Goal: Task Accomplishment & Management: Complete application form

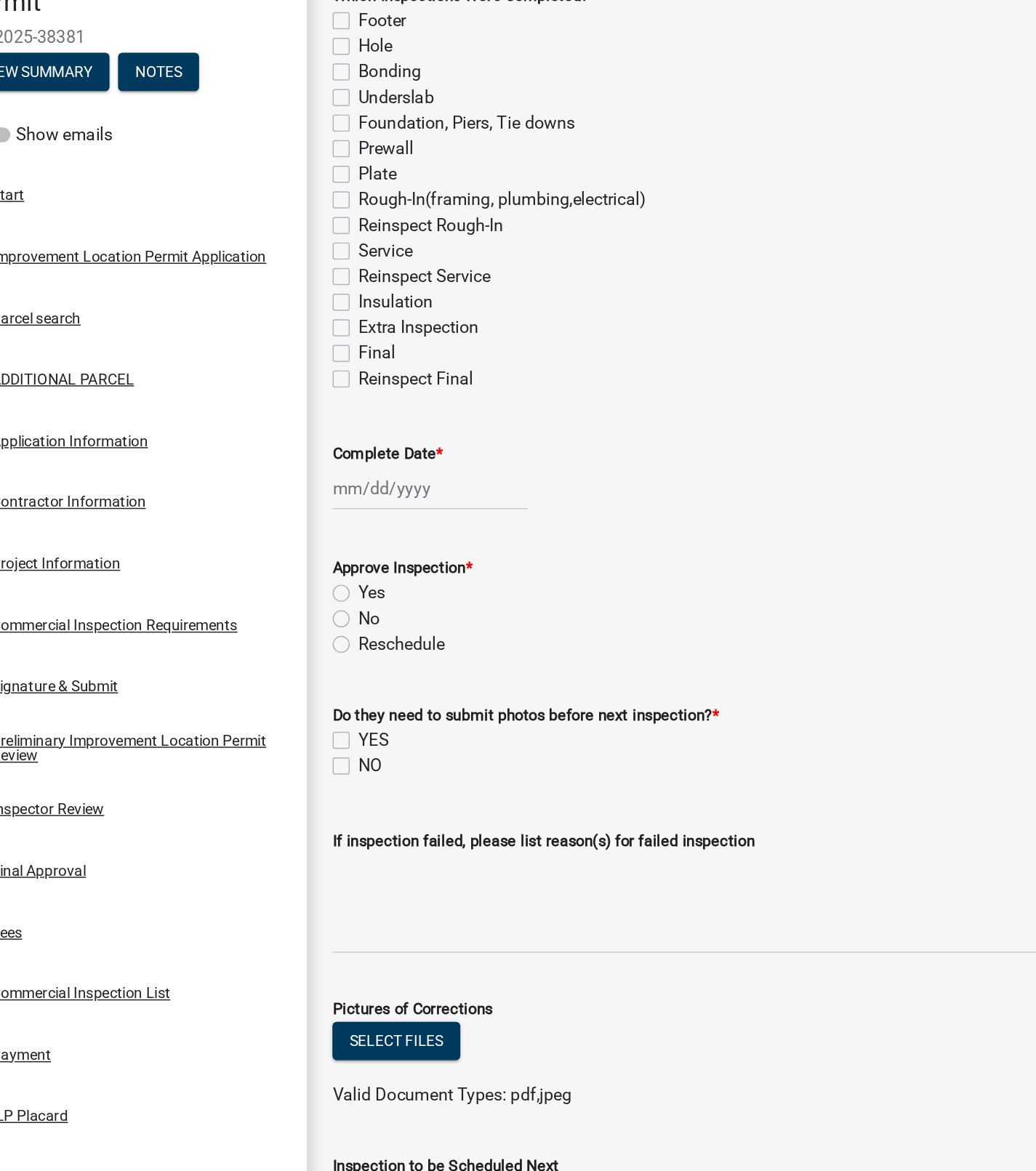
click at [297, 340] on label "Service" at bounding box center [315, 340] width 37 height 18
click at [297, 340] on input "Service" at bounding box center [302, 337] width 9 height 9
checkbox input "true"
checkbox input "false"
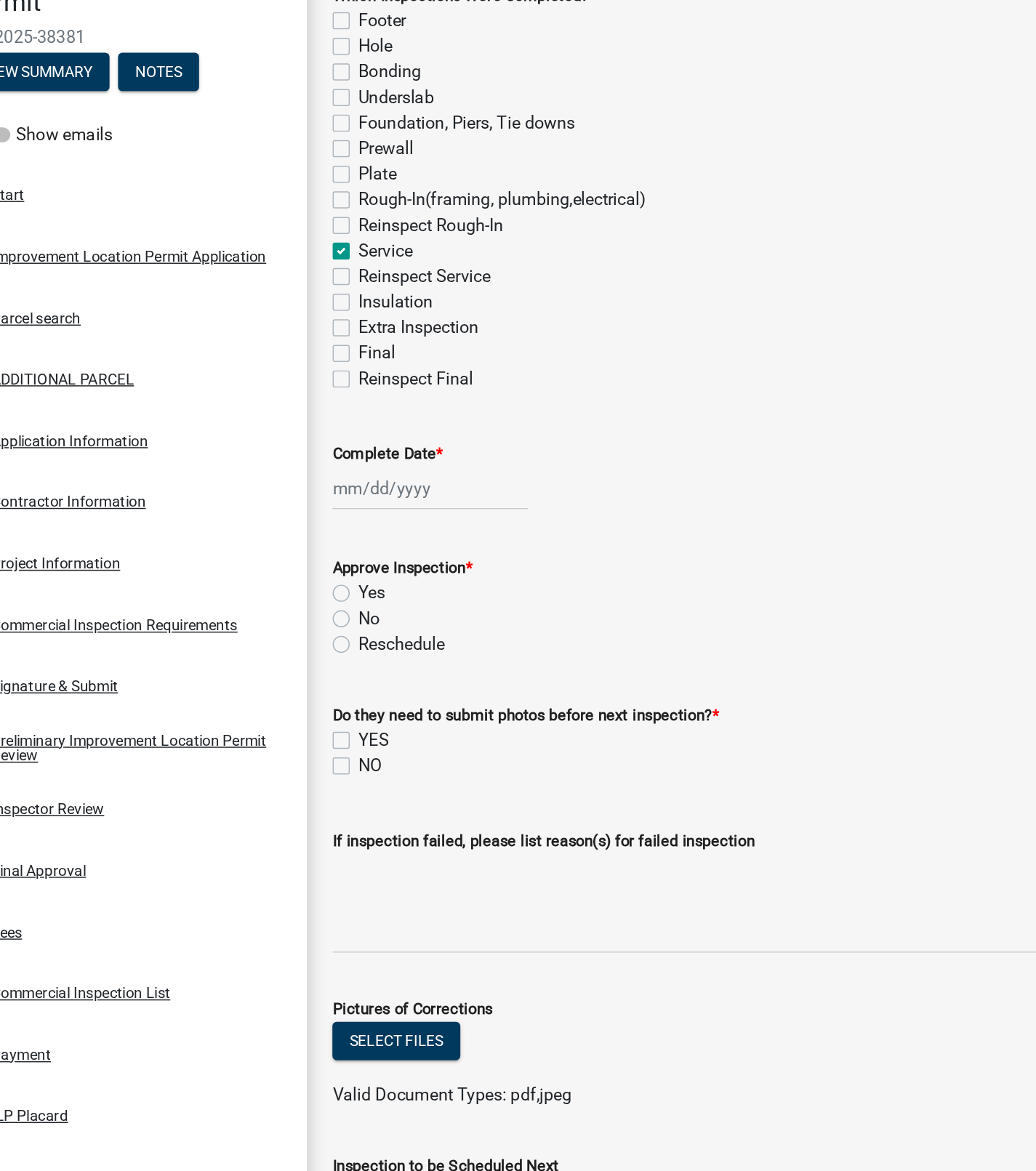
checkbox input "false"
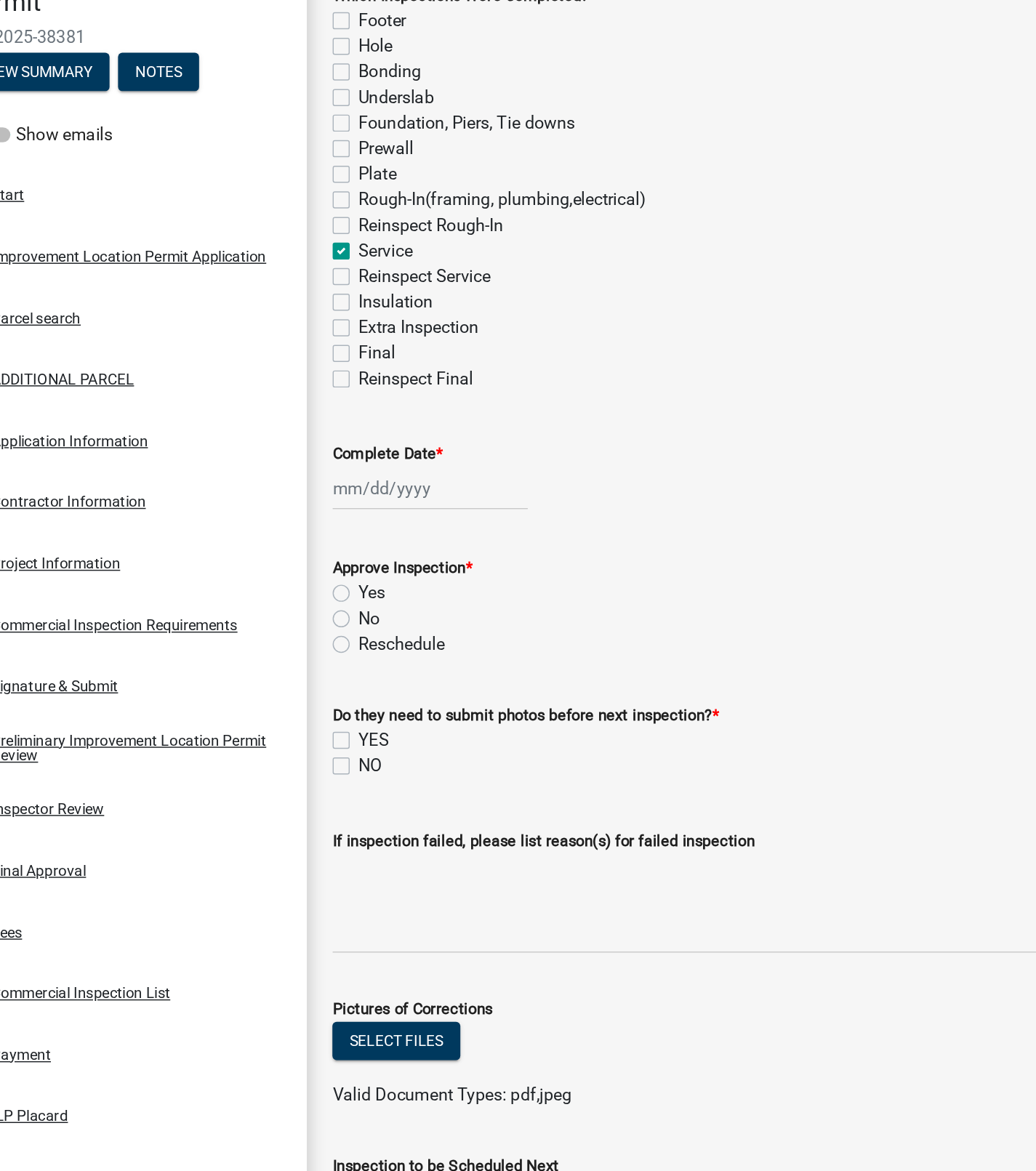
checkbox input "false"
checkbox input "true"
checkbox input "false"
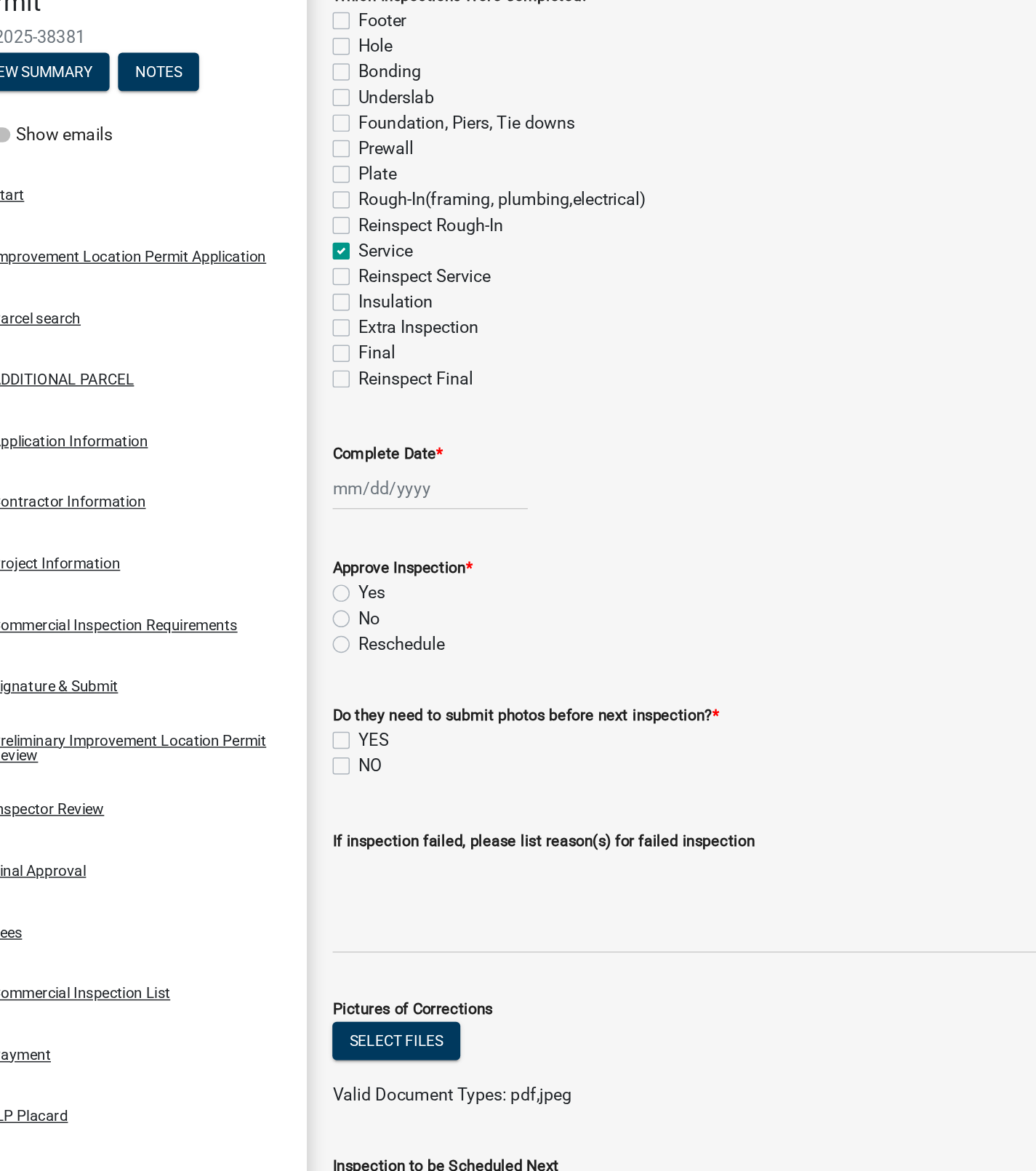
checkbox input "false"
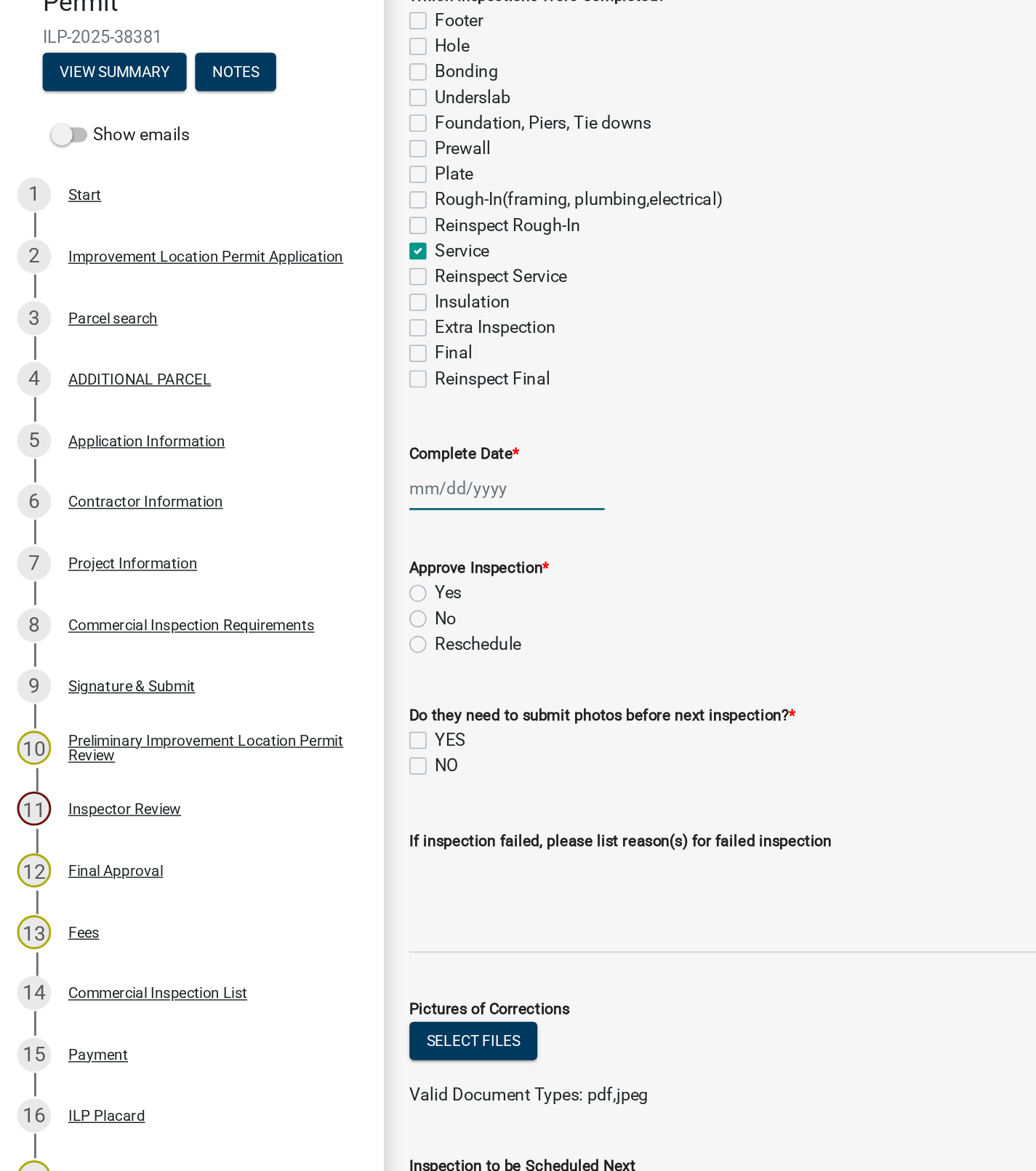
click at [323, 500] on div at bounding box center [345, 503] width 133 height 30
select select "8"
select select "2025"
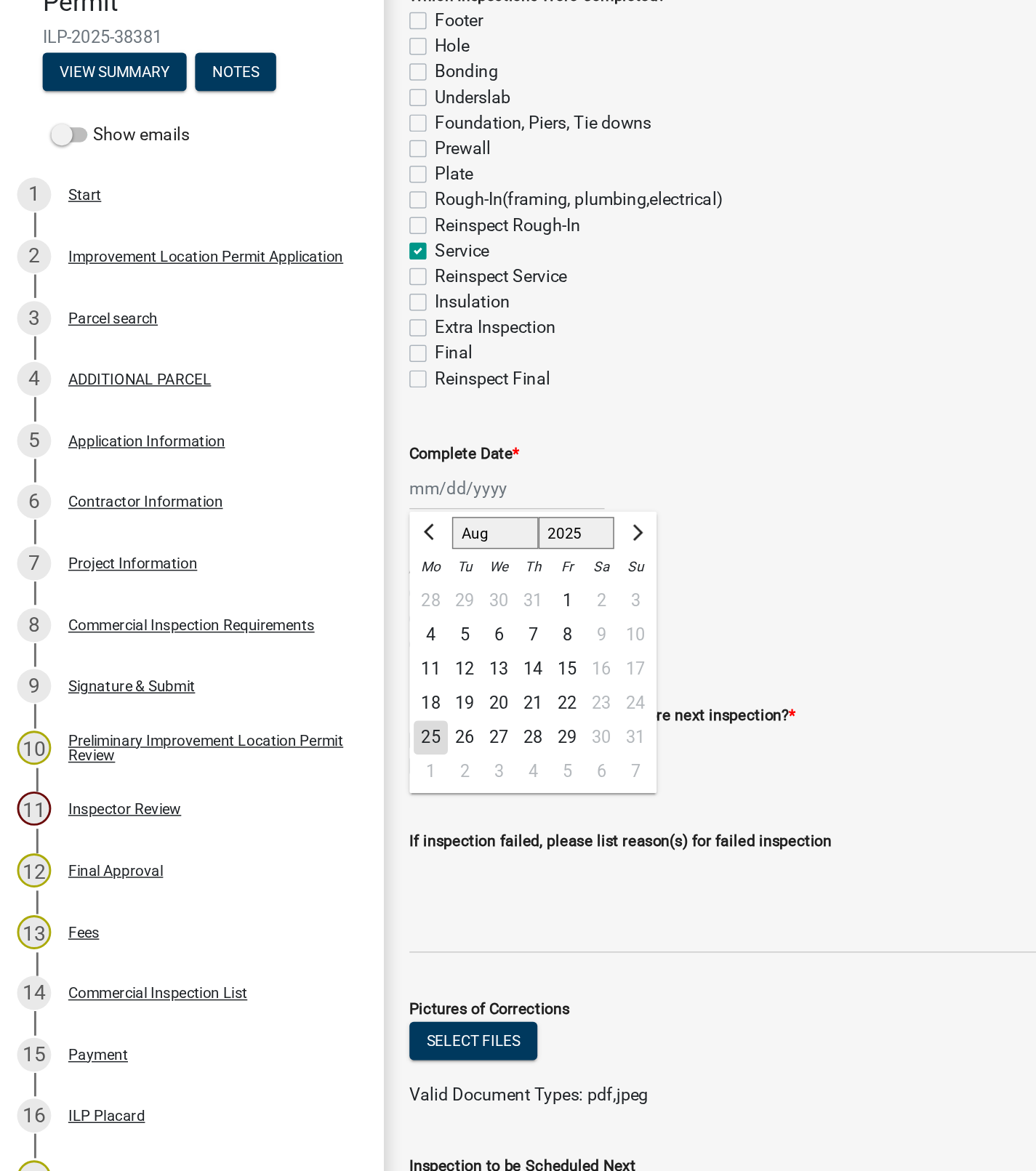
click at [292, 668] on div "25" at bounding box center [293, 672] width 24 height 24
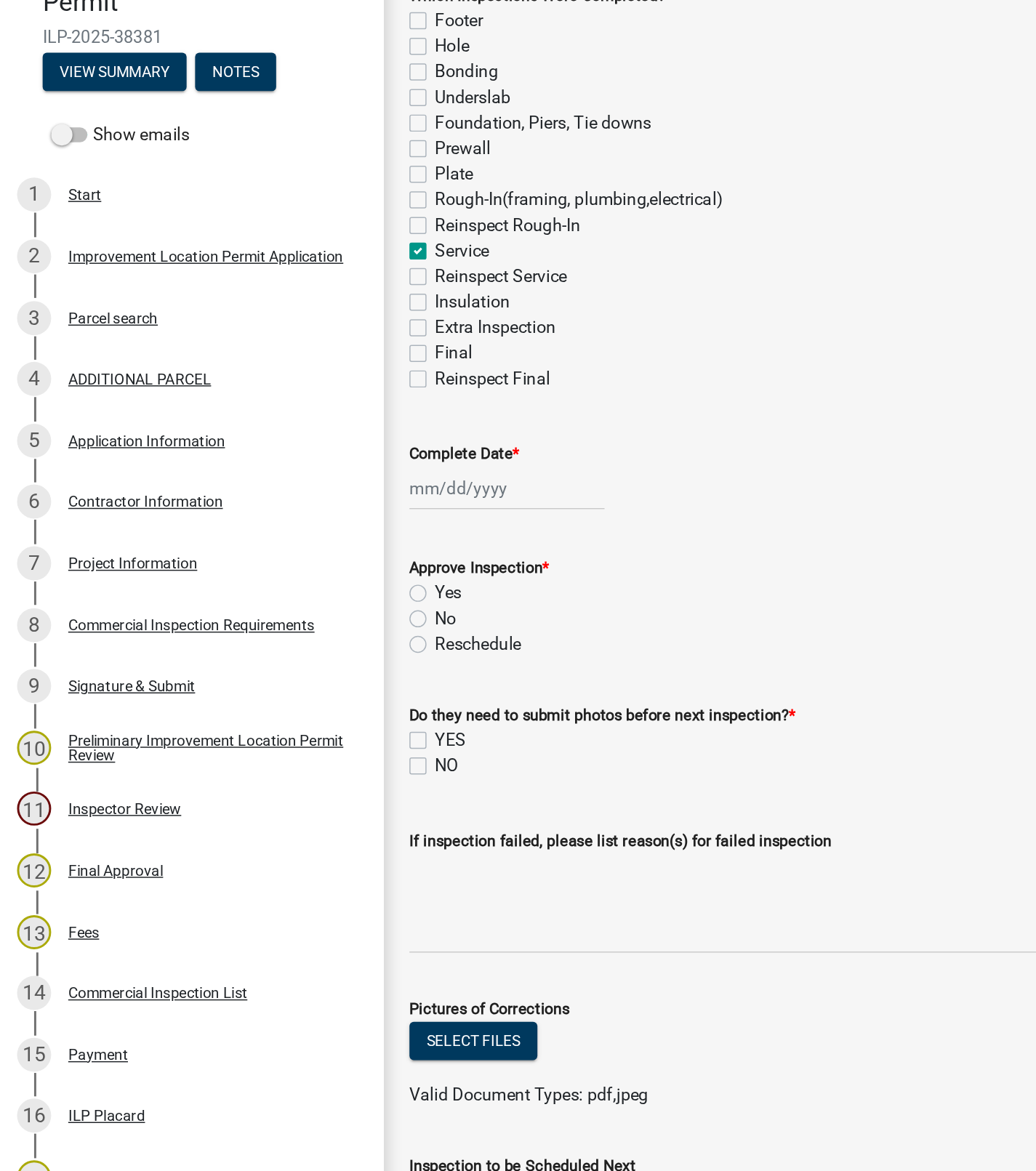
type input "[DATE]"
click at [297, 576] on label "Yes" at bounding box center [305, 573] width 18 height 18
click at [297, 574] on input "Yes" at bounding box center [302, 569] width 9 height 9
radio input "true"
click at [297, 694] on label "NO" at bounding box center [304, 691] width 16 height 18
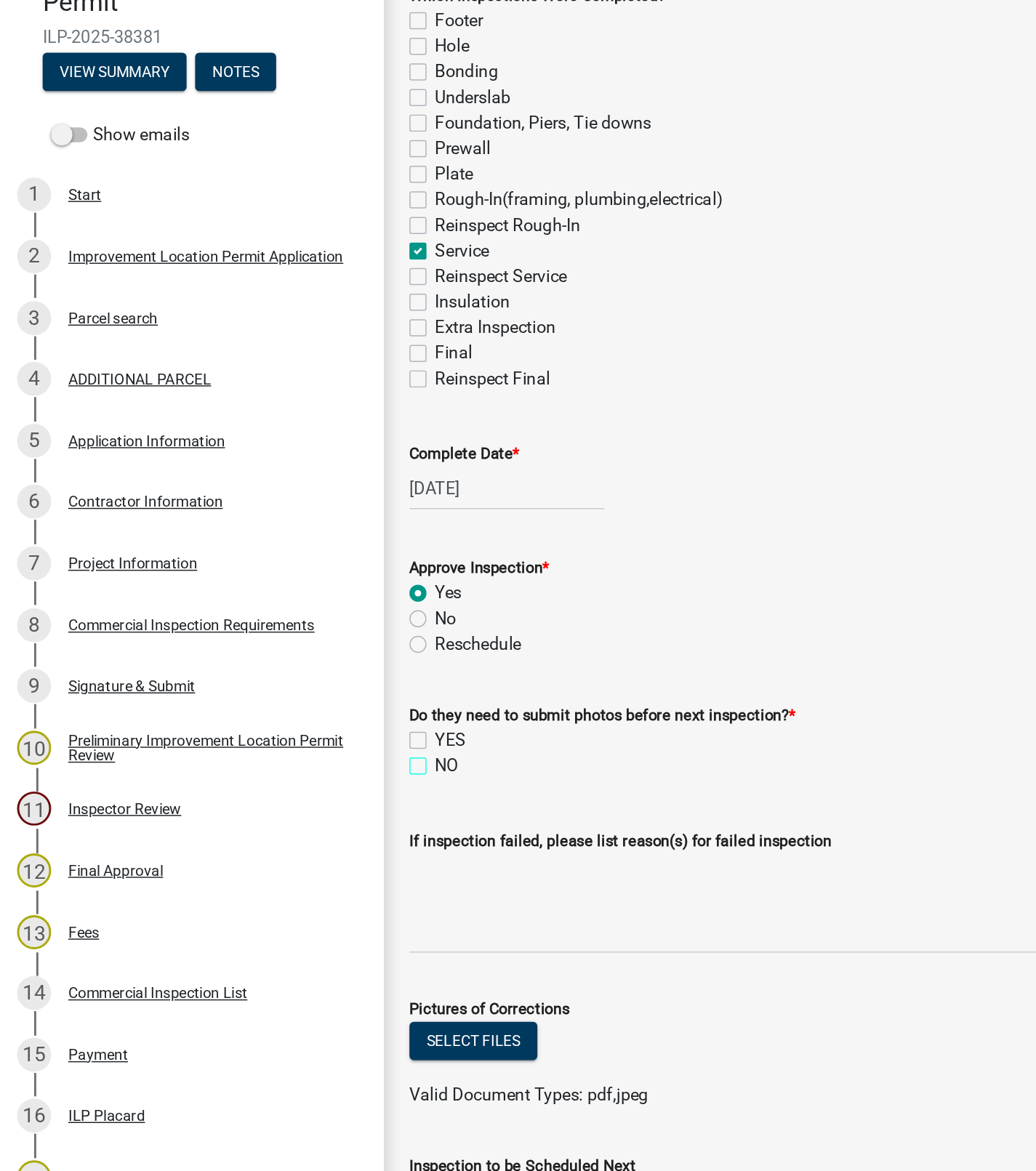
click at [297, 692] on input "NO" at bounding box center [302, 687] width 9 height 9
checkbox input "true"
checkbox input "false"
checkbox input "true"
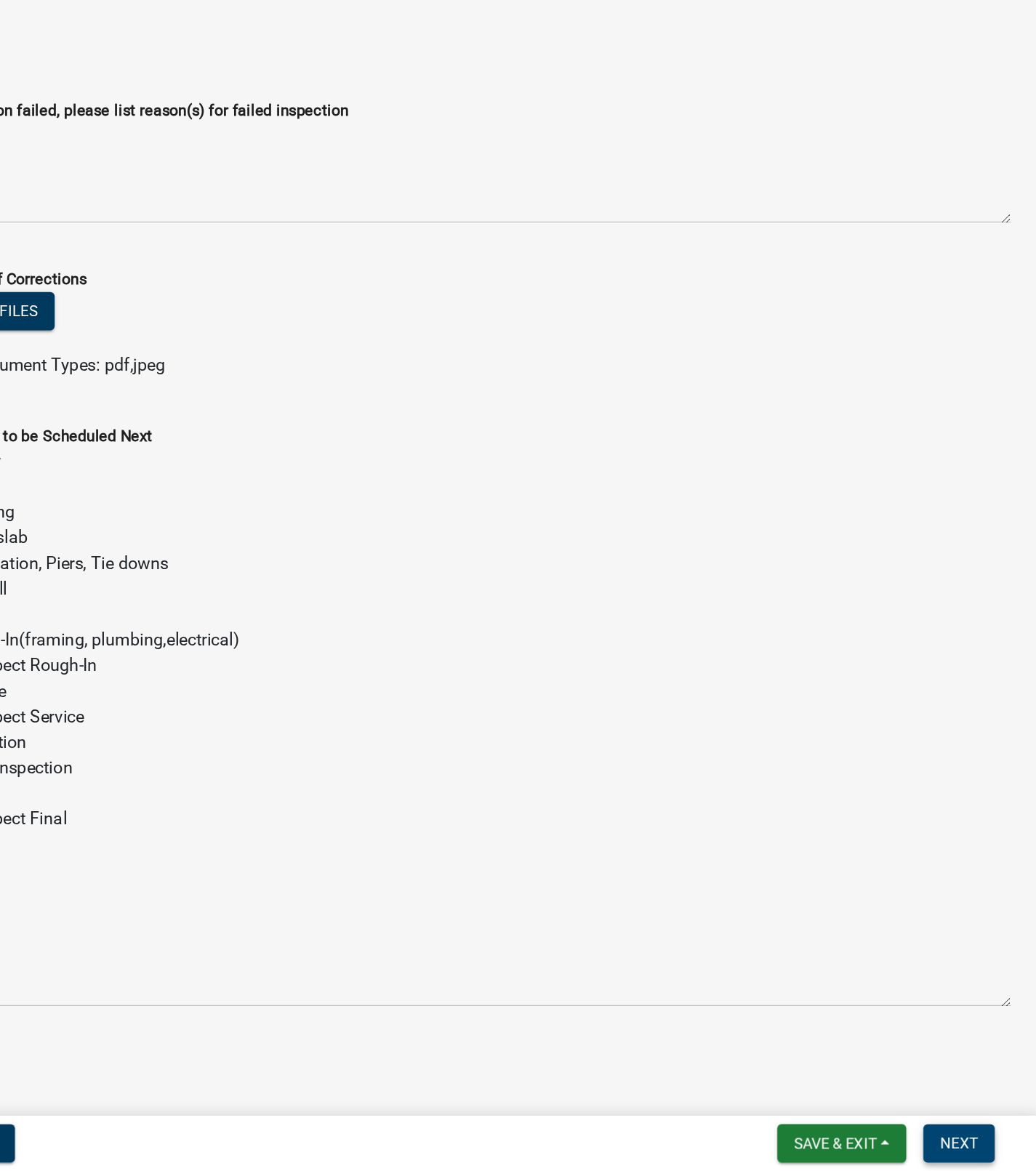
click at [995, 1151] on span "Next" at bounding box center [982, 1152] width 25 height 11
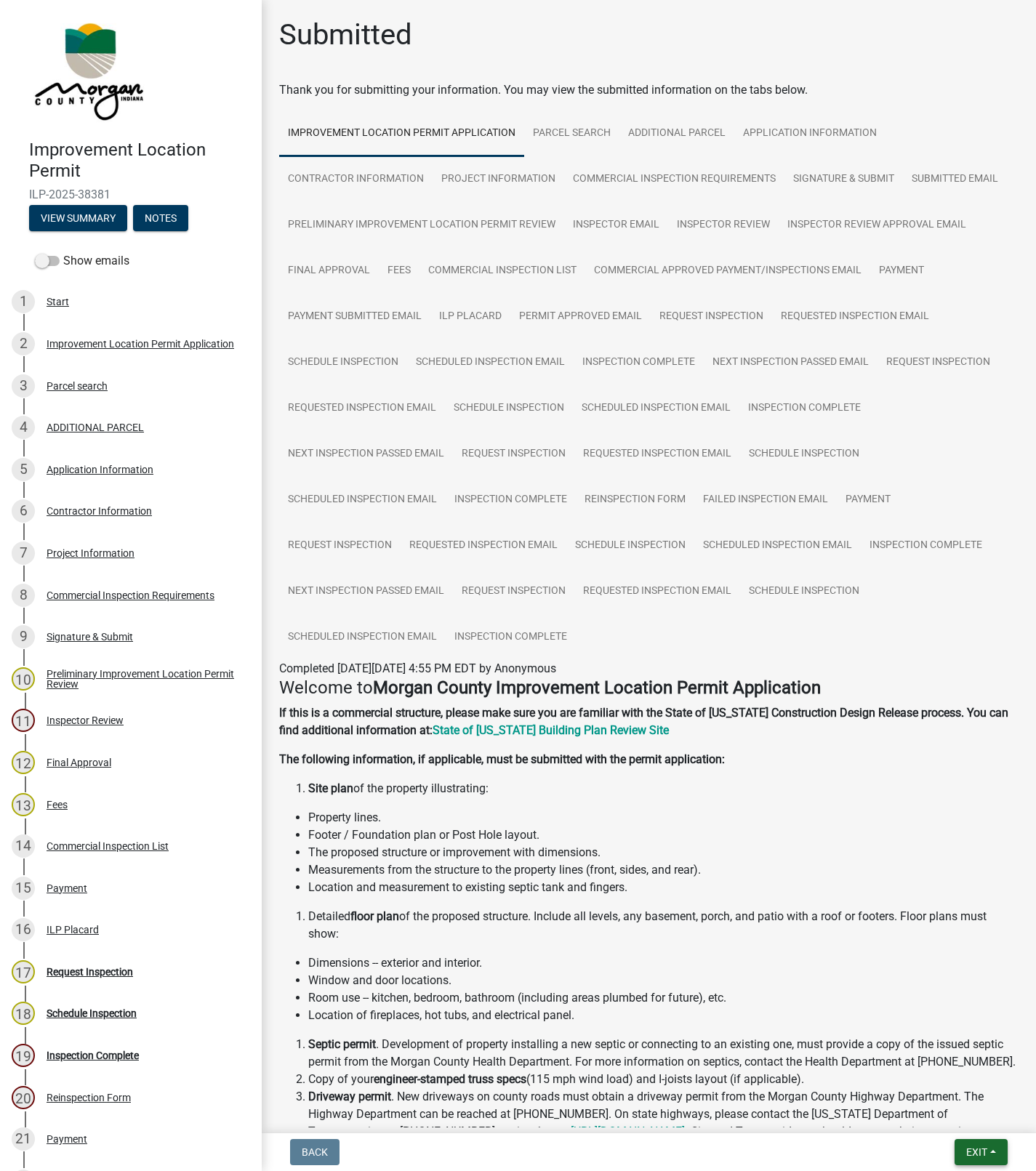
click at [978, 1157] on span "Exit" at bounding box center [977, 1152] width 21 height 11
click at [946, 1128] on button "Save & Exit" at bounding box center [948, 1114] width 116 height 35
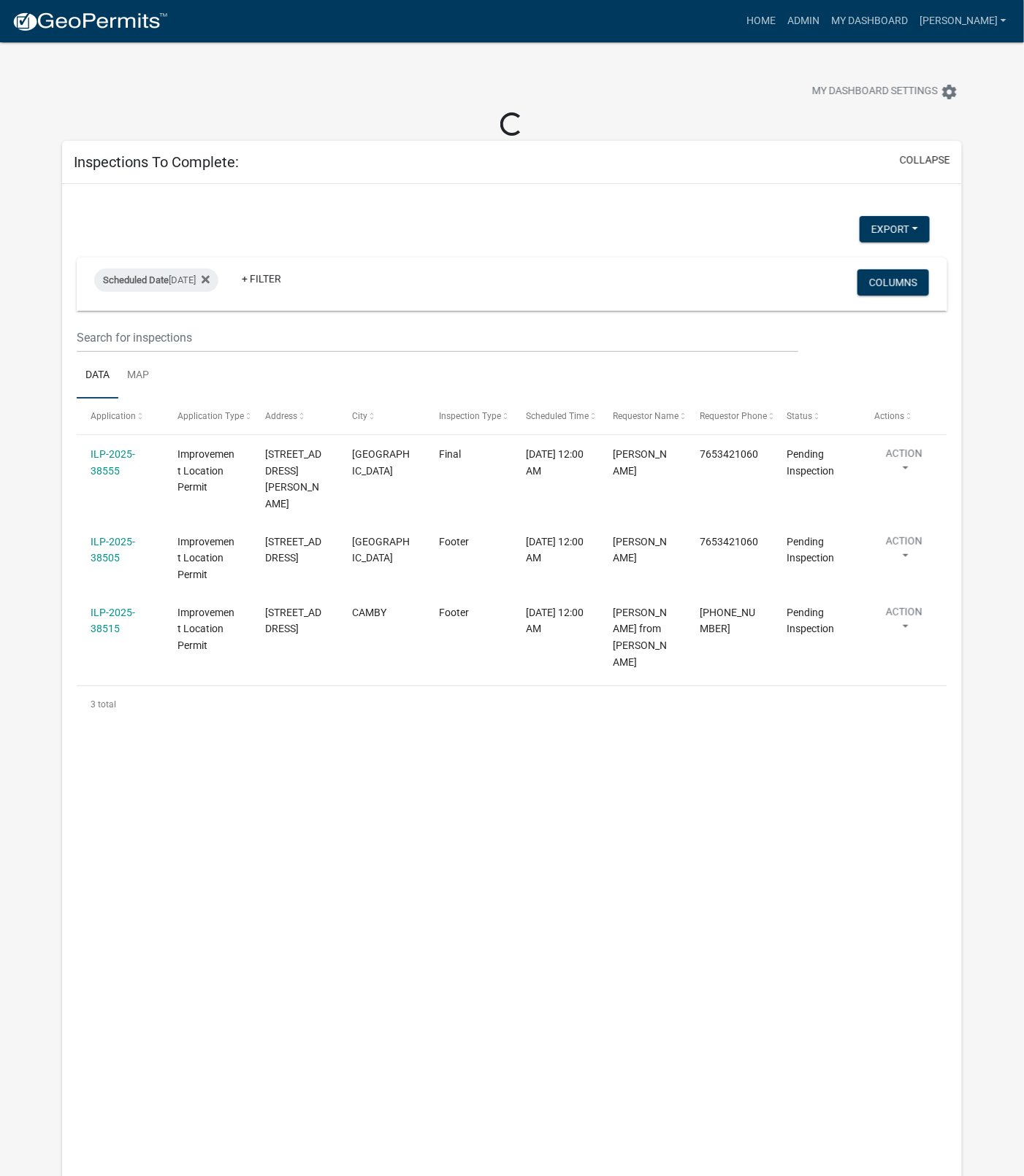
select select "1: 25"
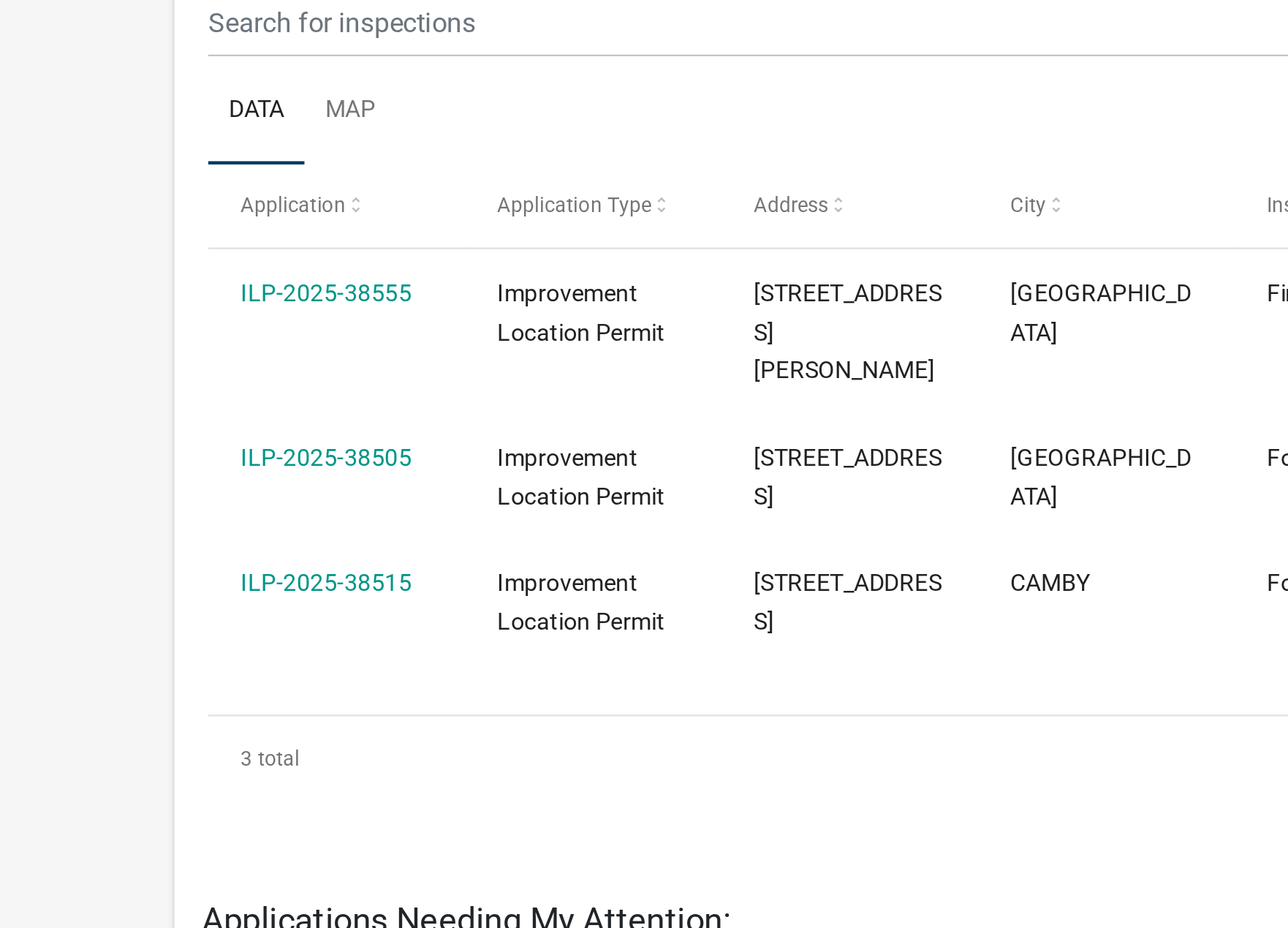
click at [167, 435] on link "ILP-2025-38555" at bounding box center [140, 429] width 74 height 11
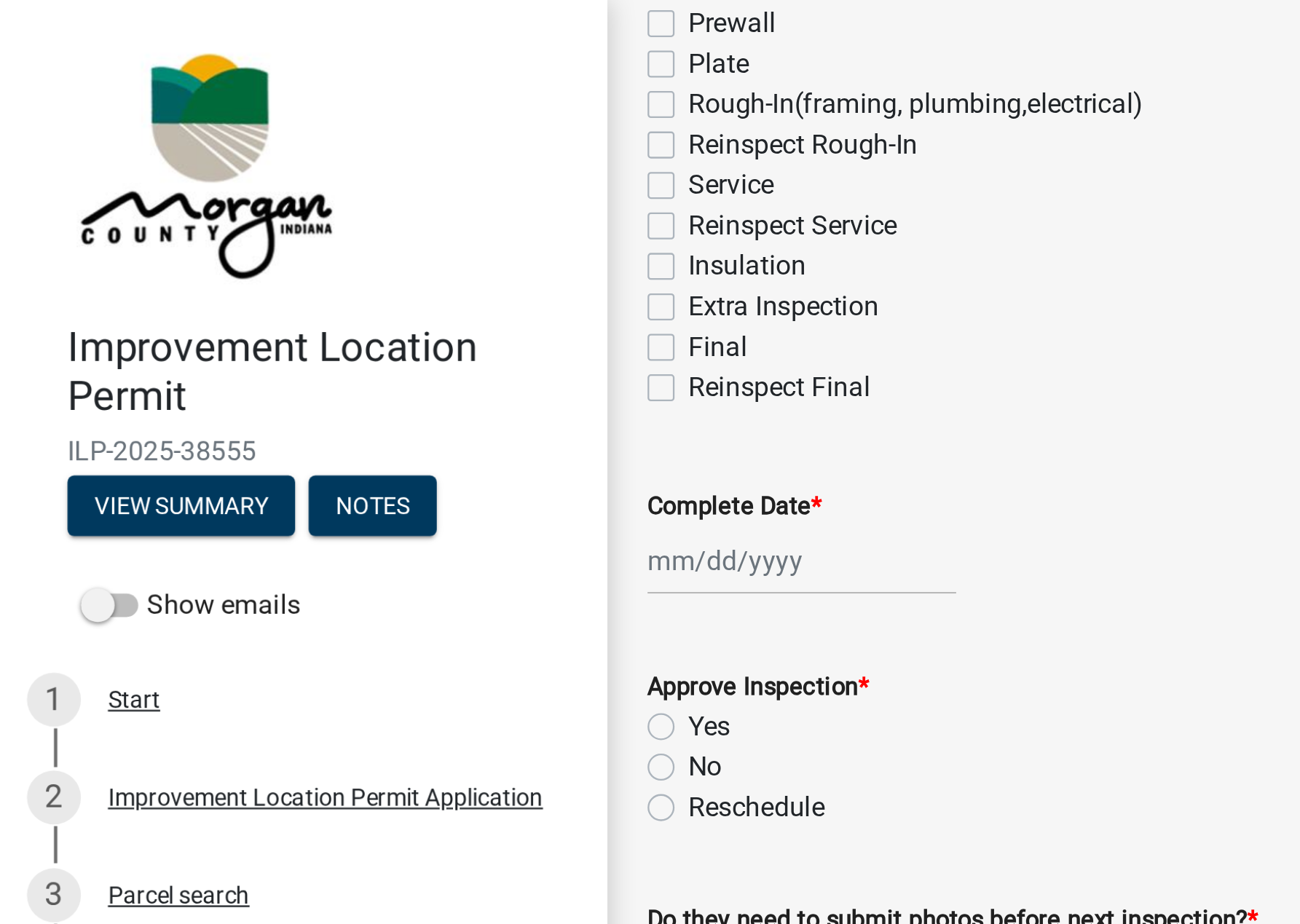
scroll to position [265, 0]
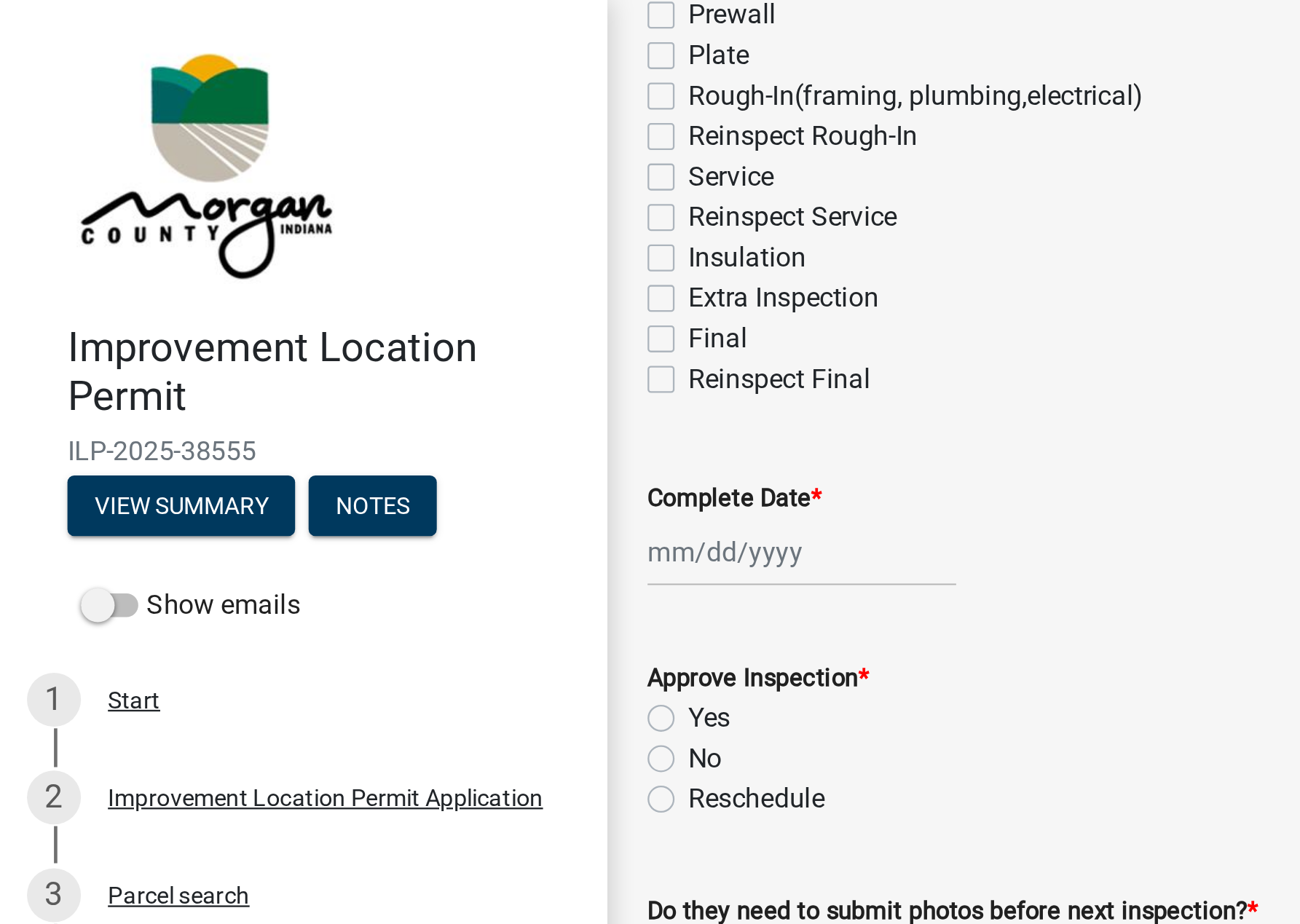
click at [298, 151] on label "Final" at bounding box center [310, 146] width 26 height 18
click at [298, 147] on input "Final" at bounding box center [302, 143] width 9 height 9
checkbox input "true"
checkbox input "false"
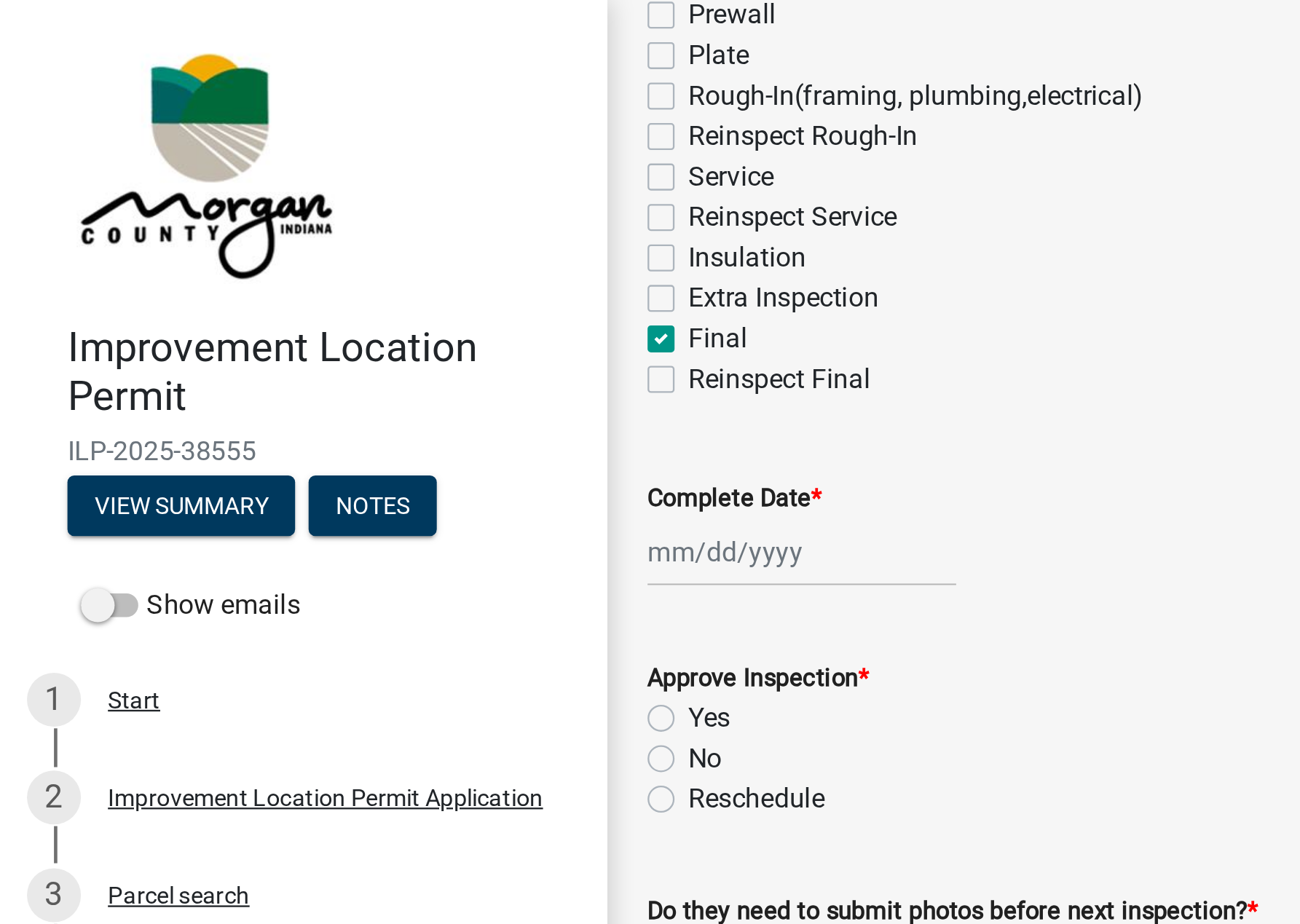
checkbox input "false"
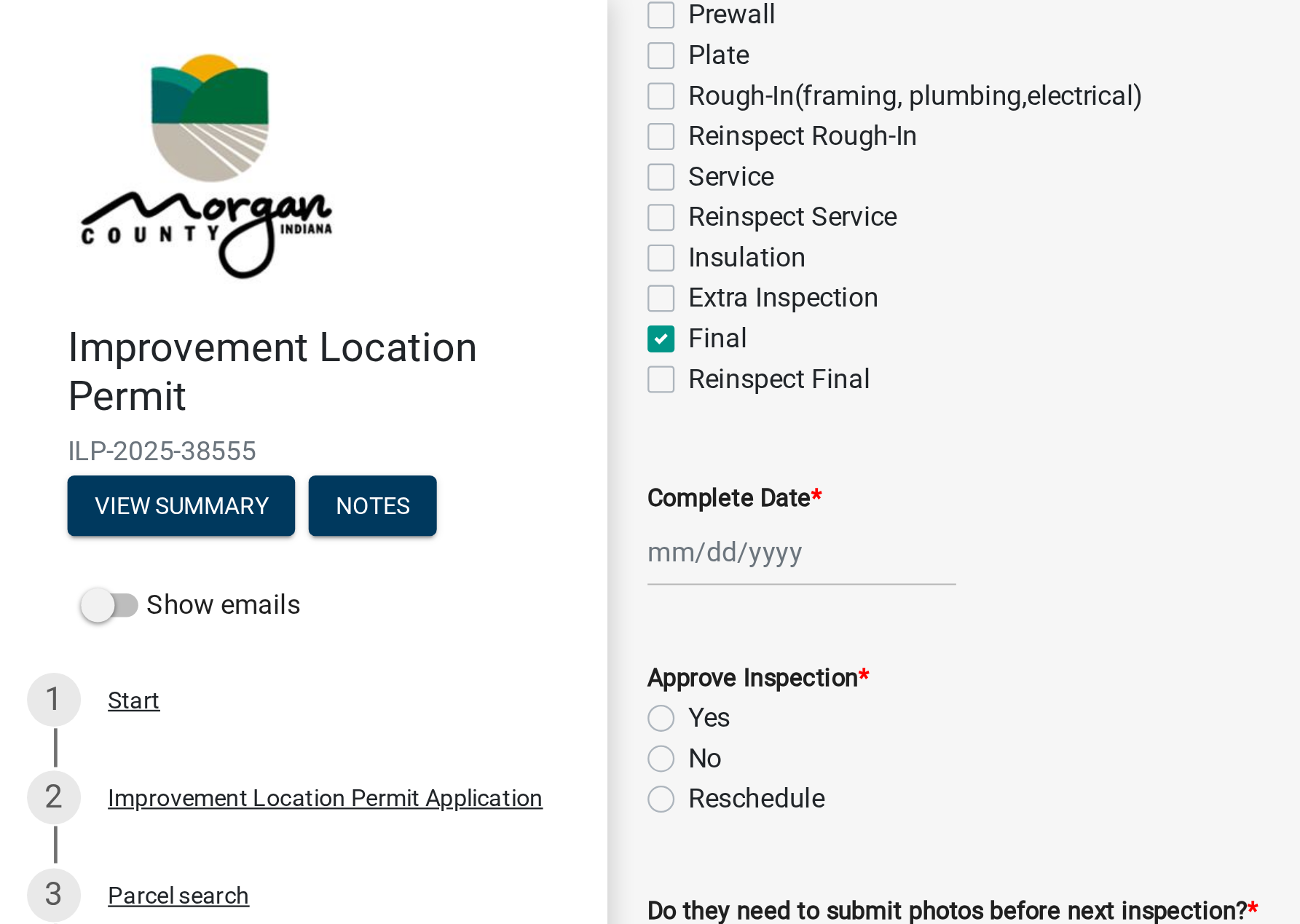
checkbox input "false"
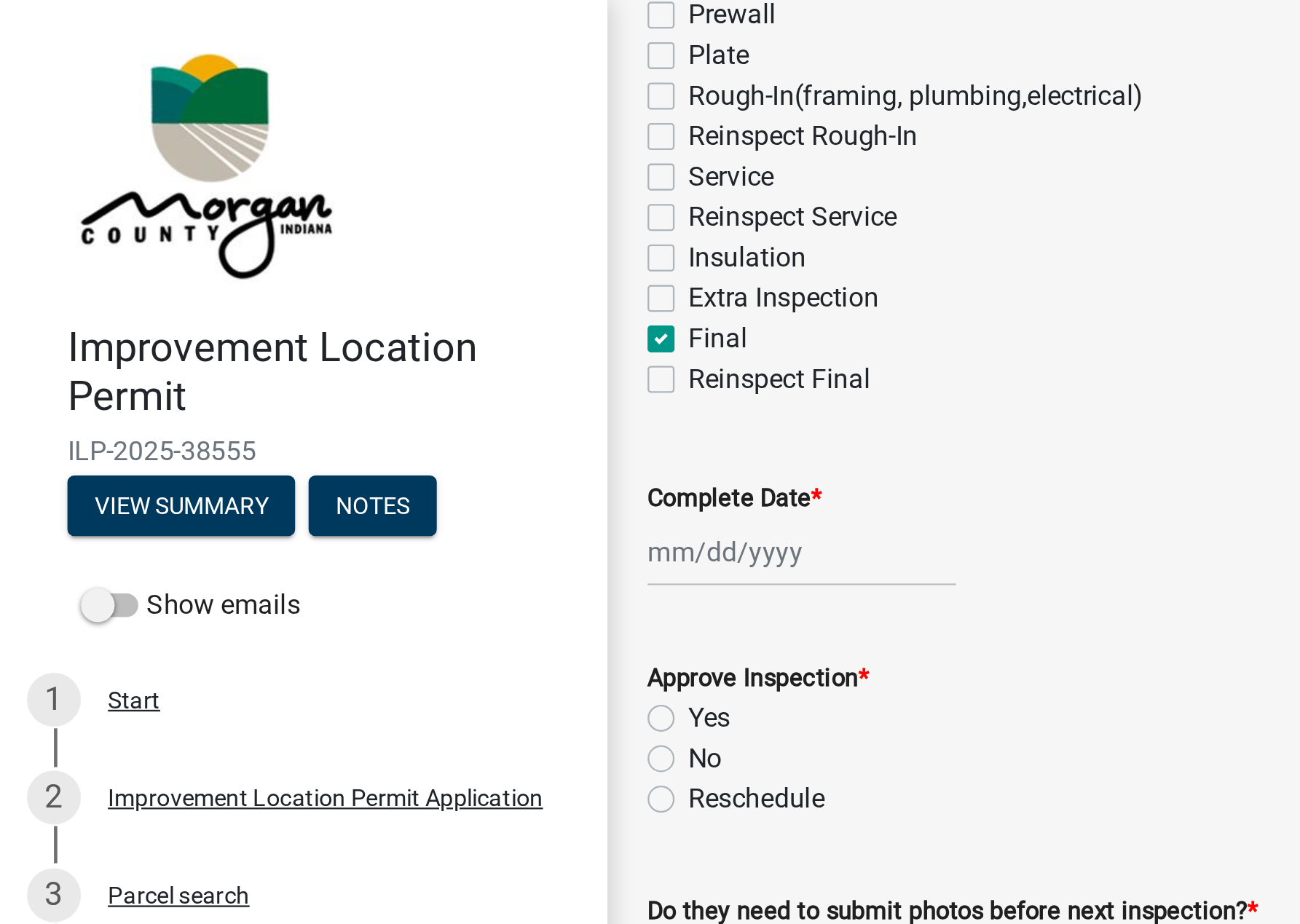
checkbox input "false"
checkbox input "true"
checkbox input "false"
click at [316, 241] on div at bounding box center [346, 239] width 133 height 30
select select "8"
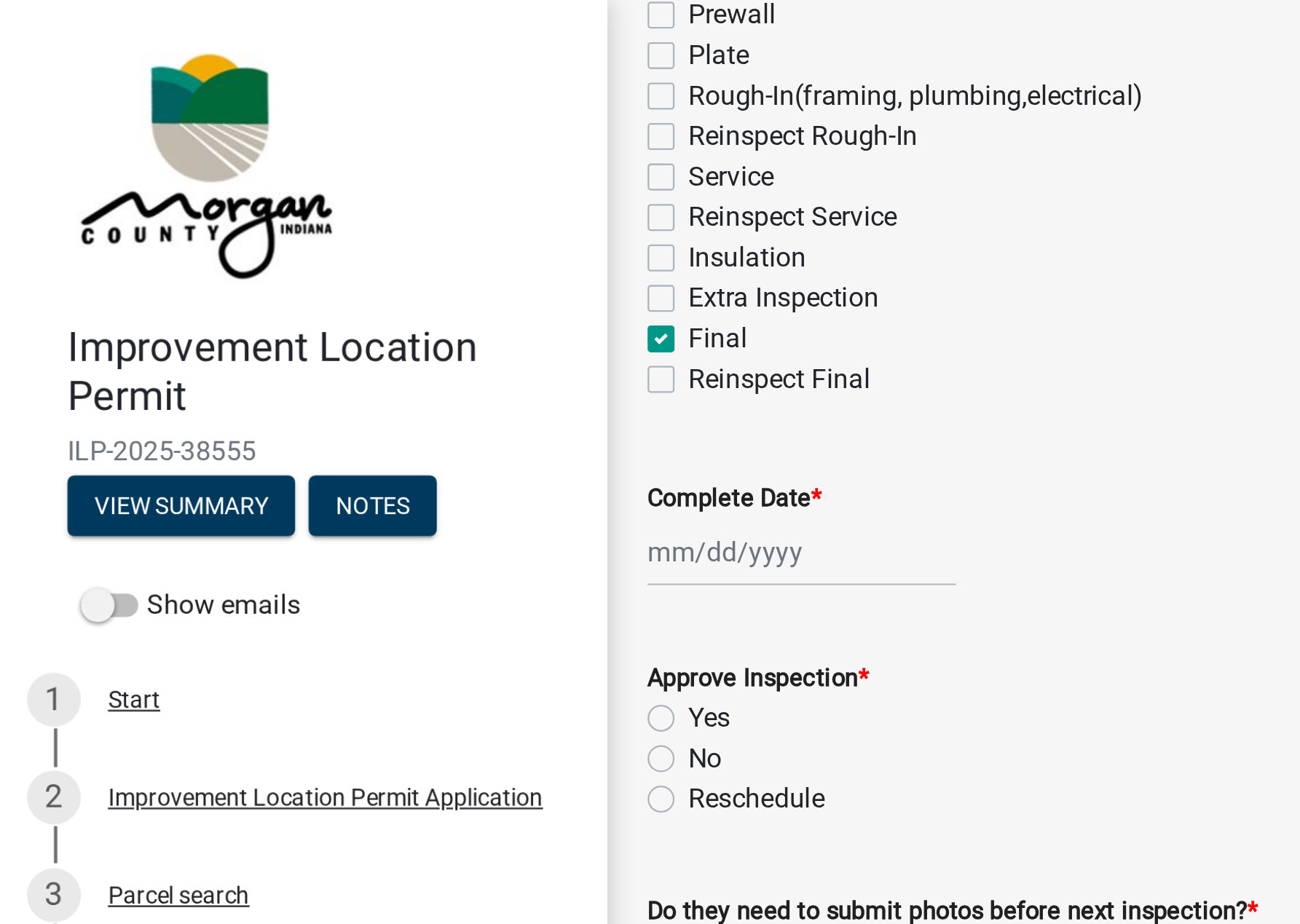
select select "2025"
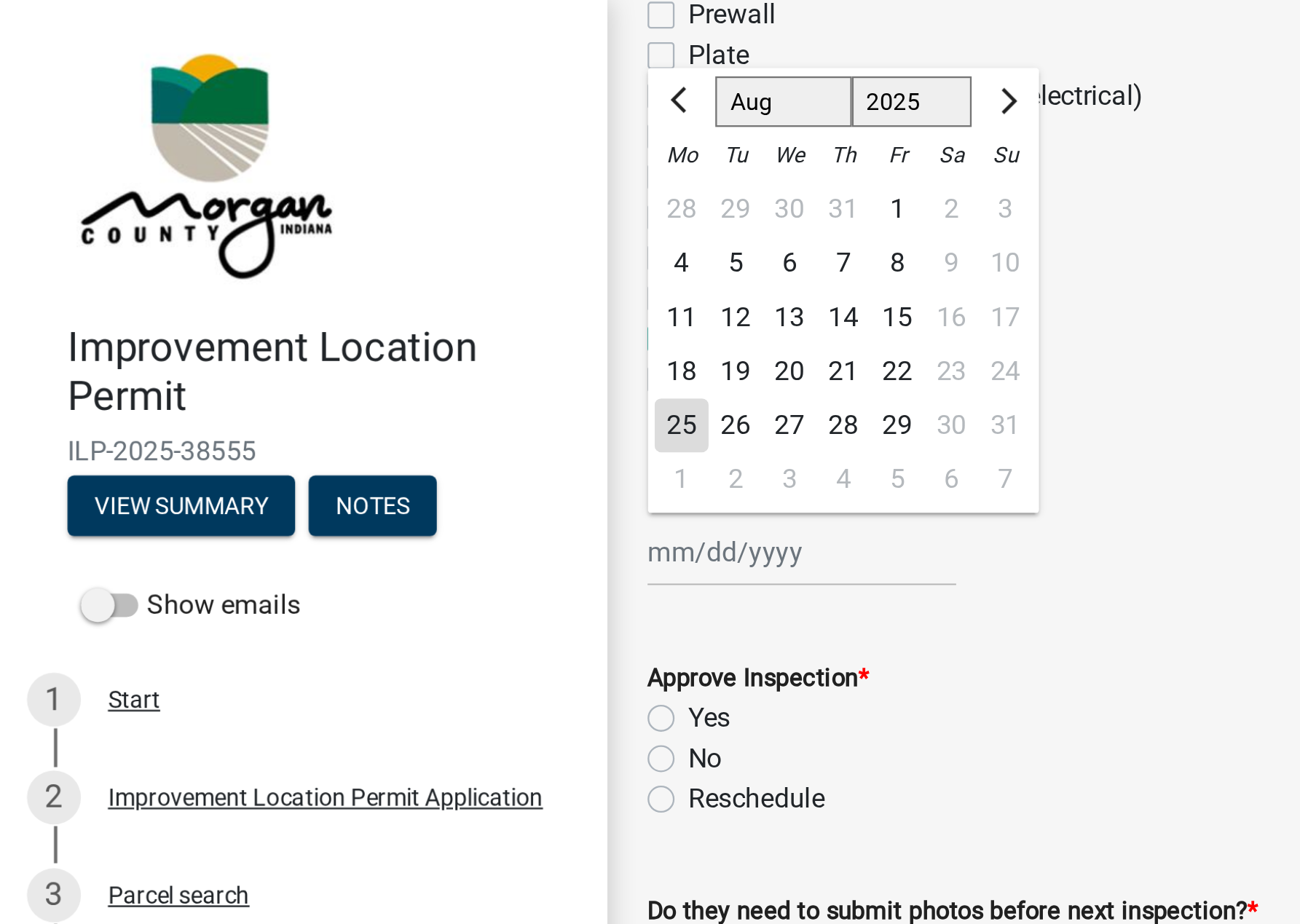
click at [294, 188] on div "25" at bounding box center [294, 184] width 24 height 24
type input "[DATE]"
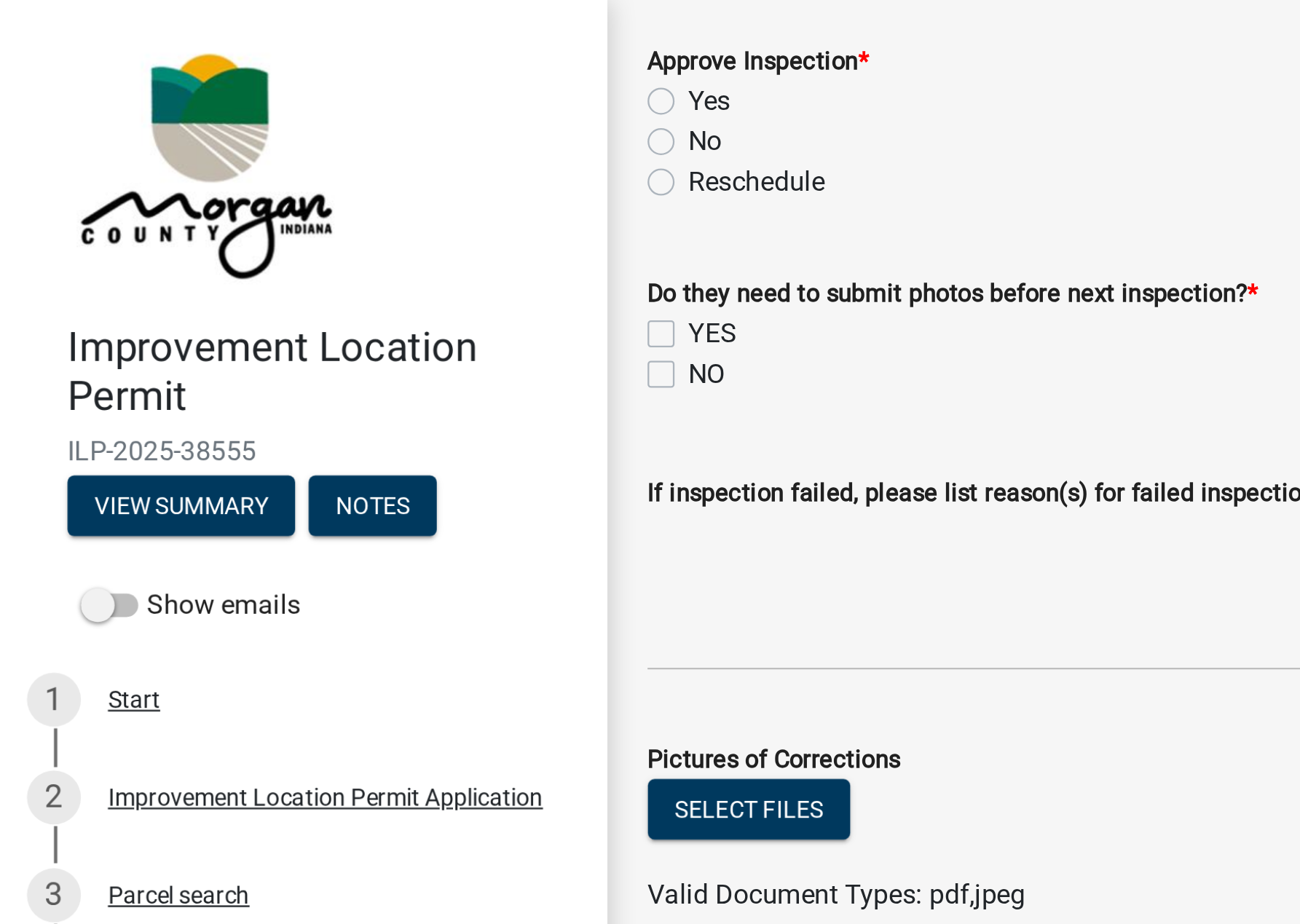
scroll to position [533, 0]
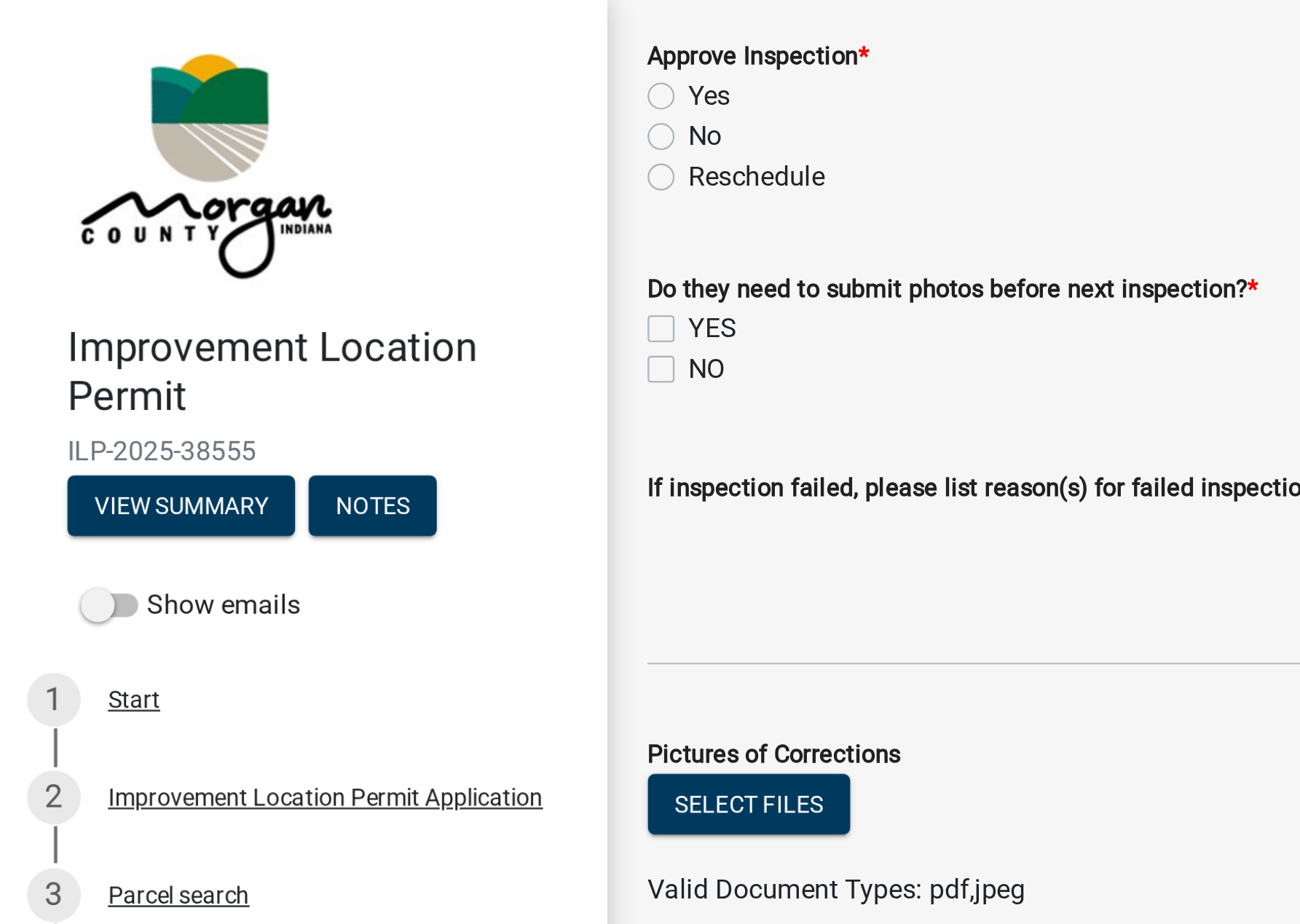
click at [298, 43] on label "Yes" at bounding box center [306, 42] width 18 height 18
click at [298, 43] on input "Yes" at bounding box center [302, 38] width 9 height 9
radio input "true"
click at [298, 161] on label "NO" at bounding box center [305, 160] width 16 height 18
click at [298, 161] on input "NO" at bounding box center [302, 156] width 9 height 9
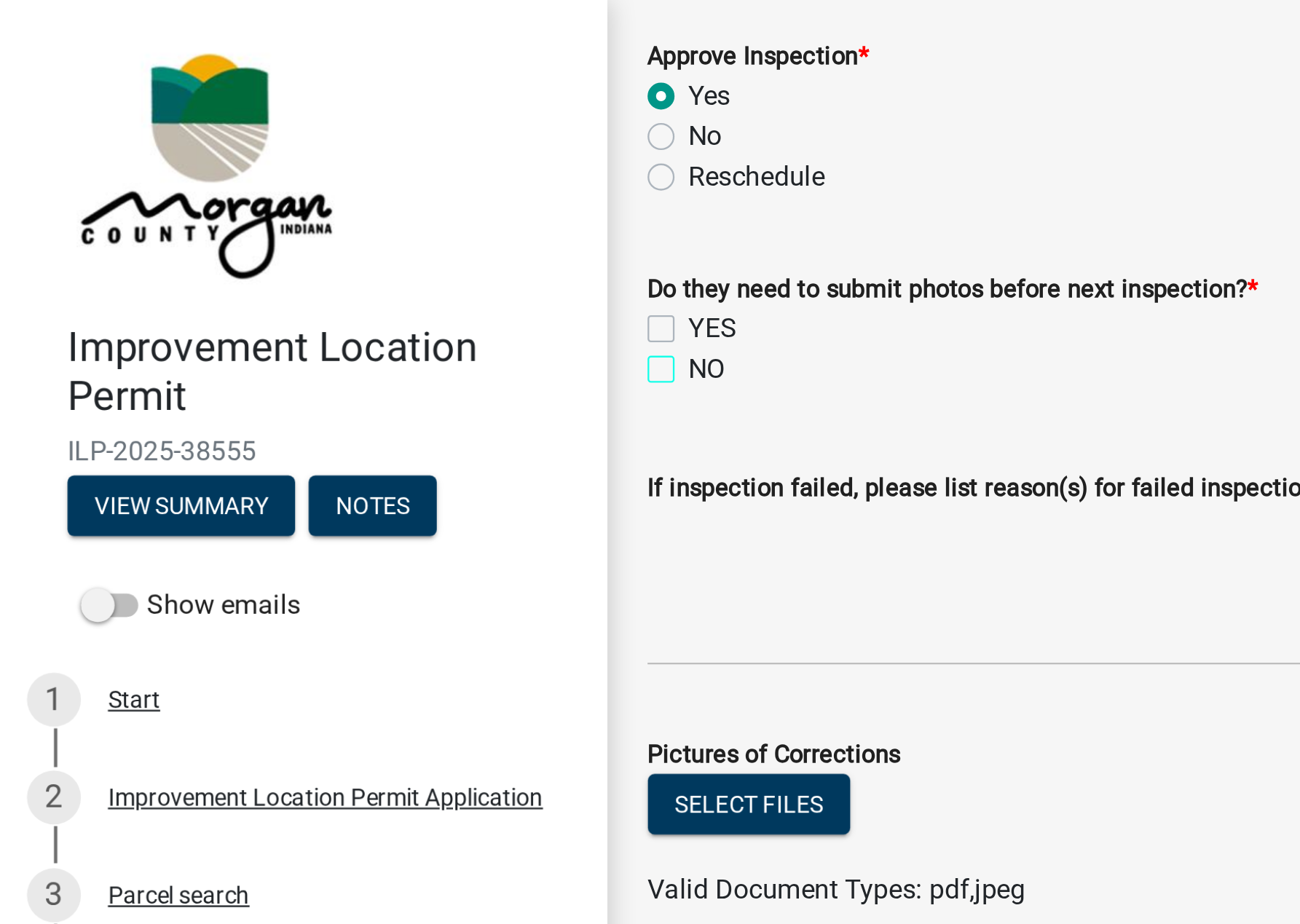
checkbox input "true"
checkbox input "false"
checkbox input "true"
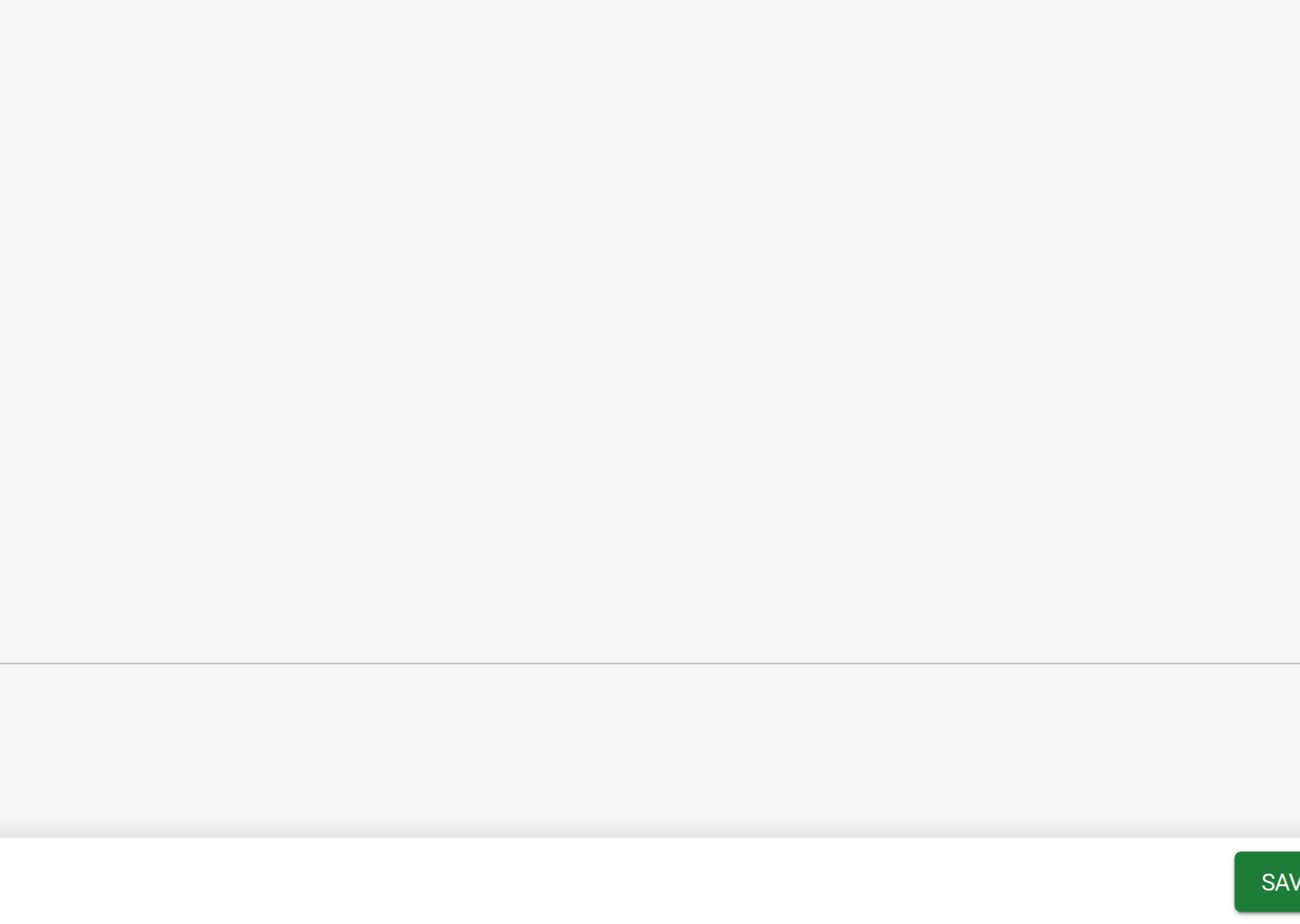
scroll to position [0, 0]
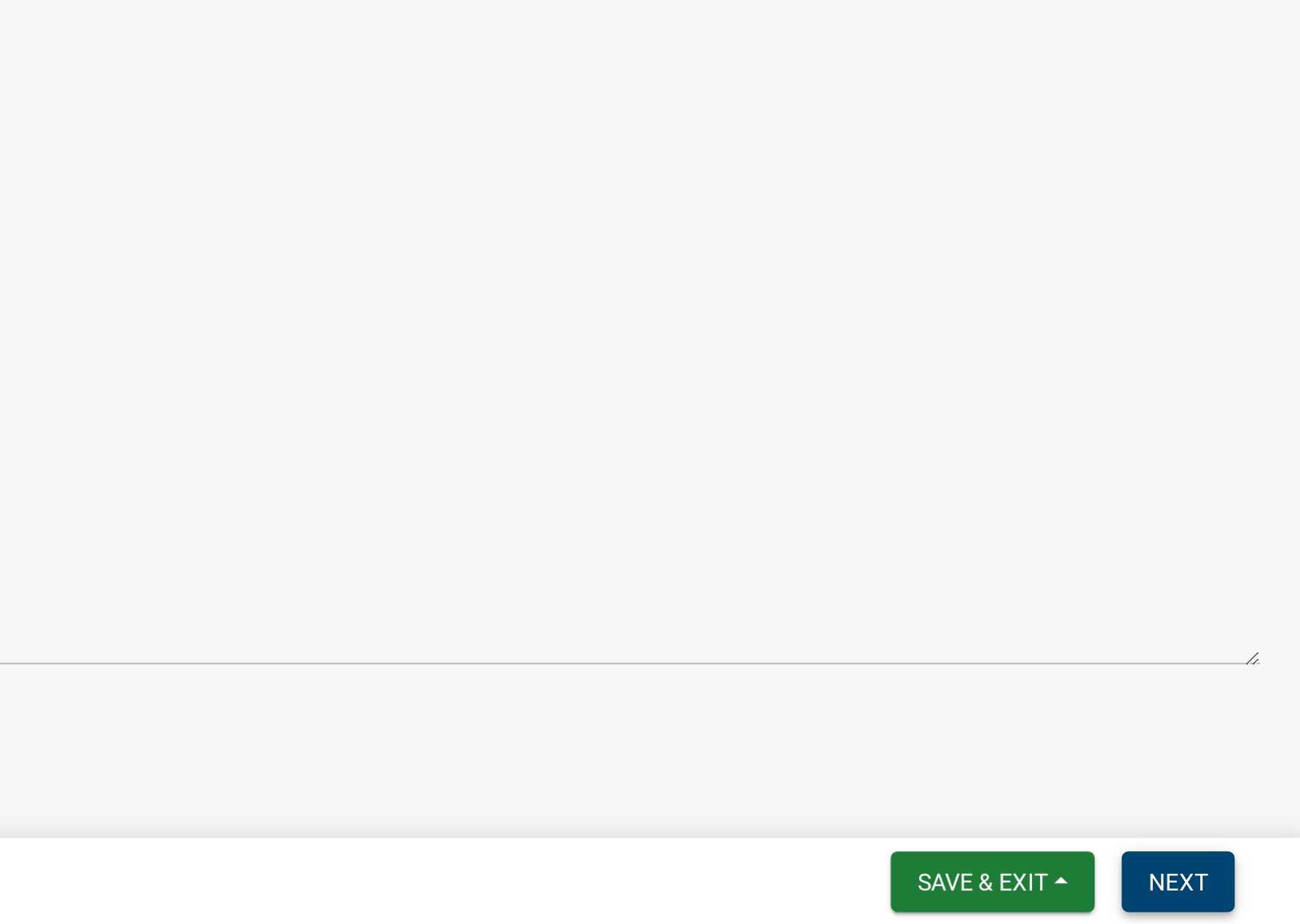
click at [1037, 895] on button "Next" at bounding box center [1247, 905] width 49 height 26
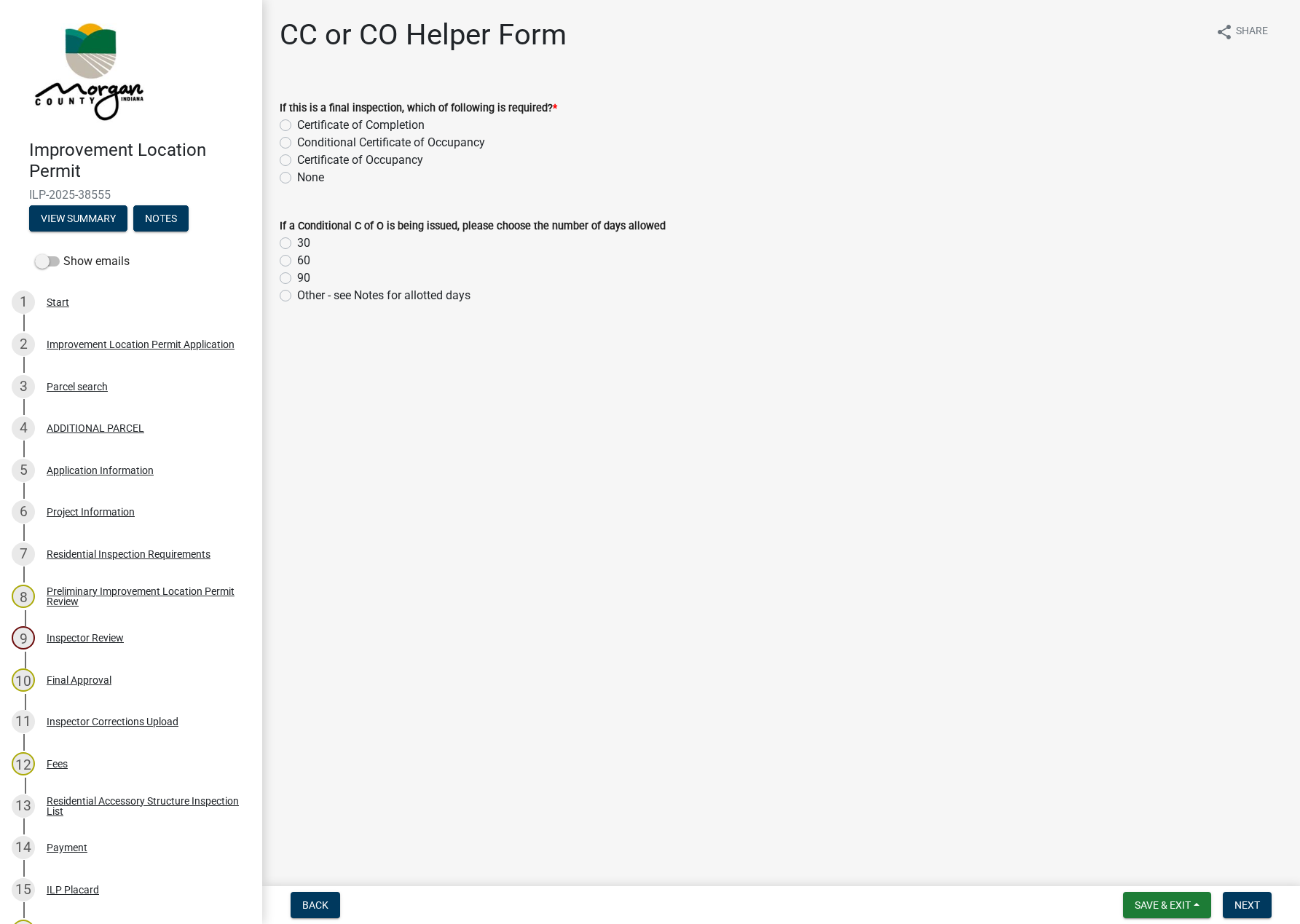
click at [303, 118] on label "Certificate of Completion" at bounding box center [361, 125] width 128 height 18
click at [303, 118] on input "Certificate of Completion" at bounding box center [302, 121] width 9 height 9
radio input "true"
click at [1037, 908] on span "Next" at bounding box center [1247, 905] width 26 height 11
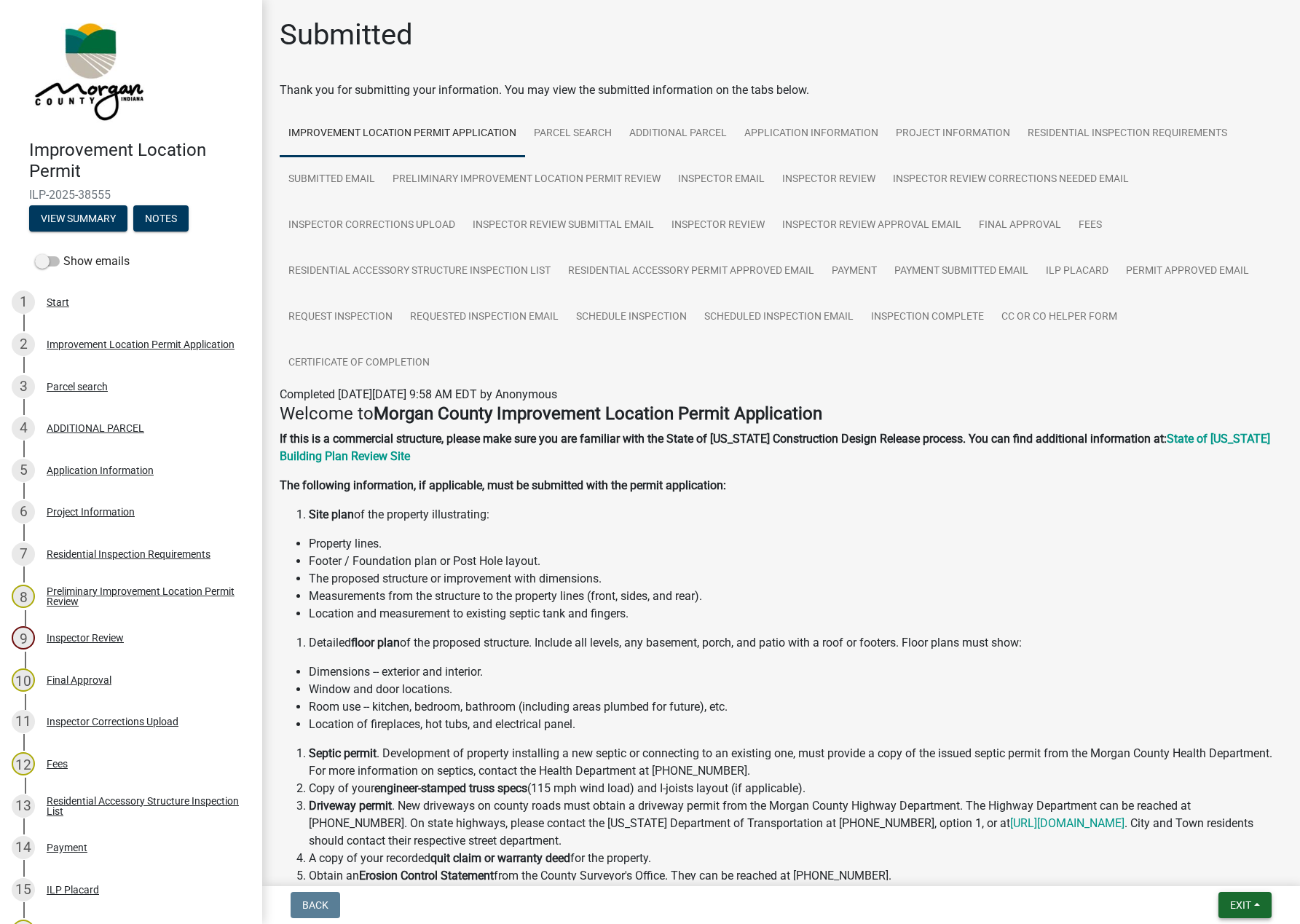
click at [1037, 905] on span "Exit" at bounding box center [1240, 905] width 21 height 11
click at [1037, 870] on button "Save & Exit" at bounding box center [1213, 867] width 116 height 35
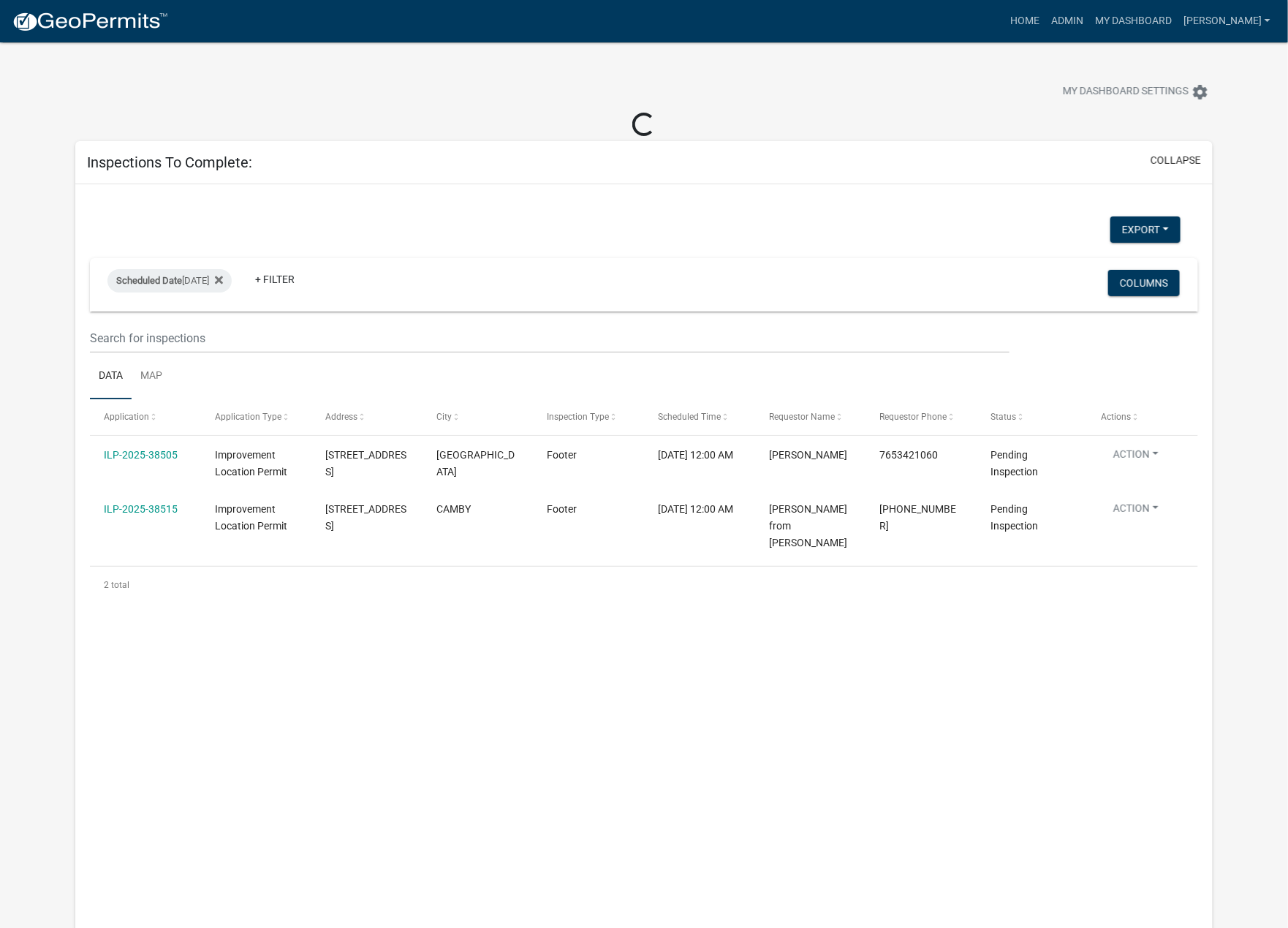
select select "1: 25"
